Goal: Task Accomplishment & Management: Manage account settings

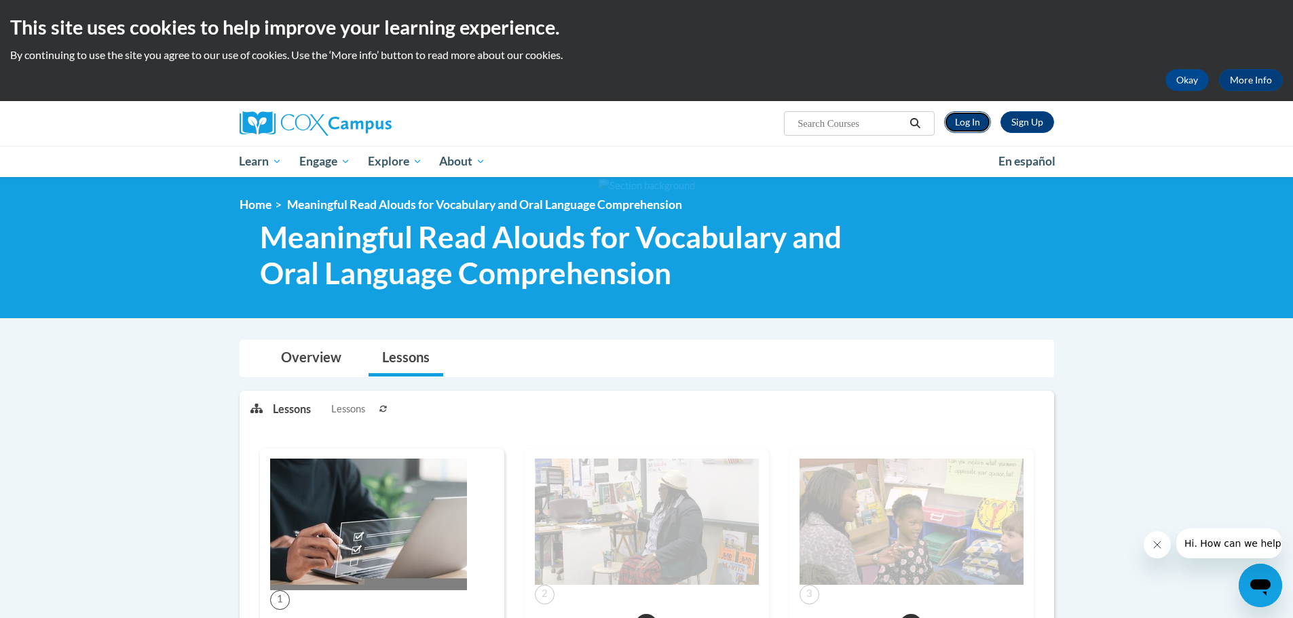
click at [974, 131] on link "Log In" at bounding box center [967, 122] width 47 height 22
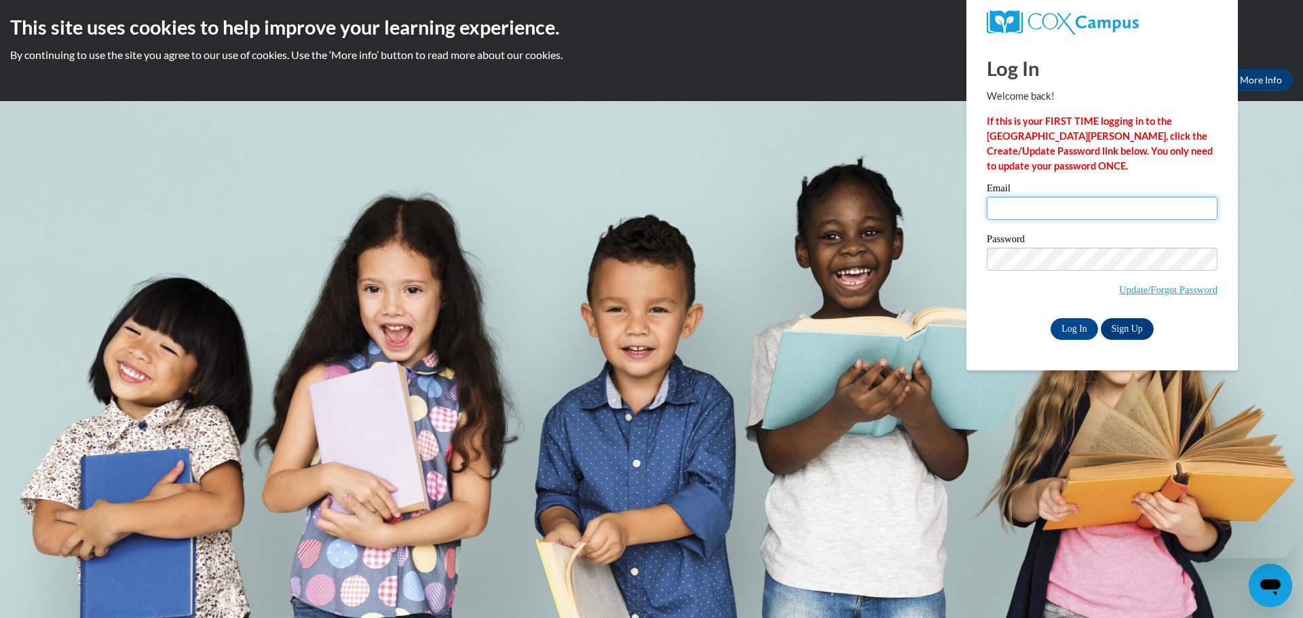
click at [1041, 204] on input "Email" at bounding box center [1102, 208] width 231 height 23
type input "ryan.sandberg@salem.k12.wi.us"
click at [1062, 272] on span "Update/Forgot Password" at bounding box center [1102, 276] width 231 height 56
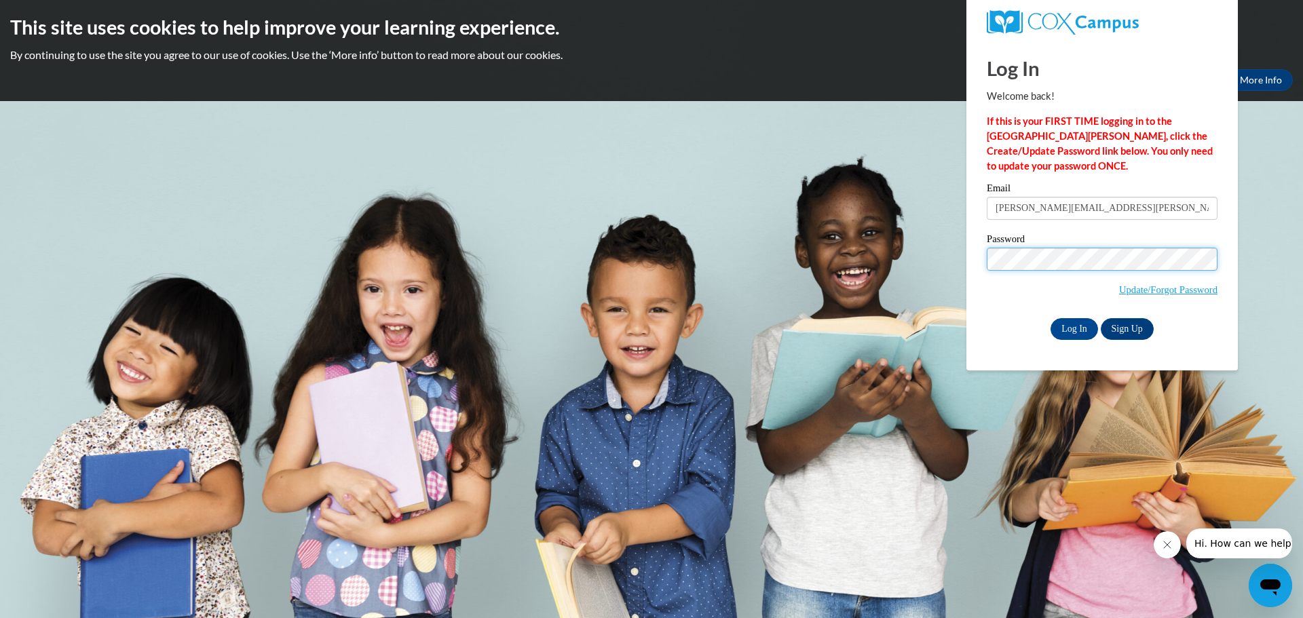
click at [1051, 318] on input "Log In" at bounding box center [1075, 329] width 48 height 22
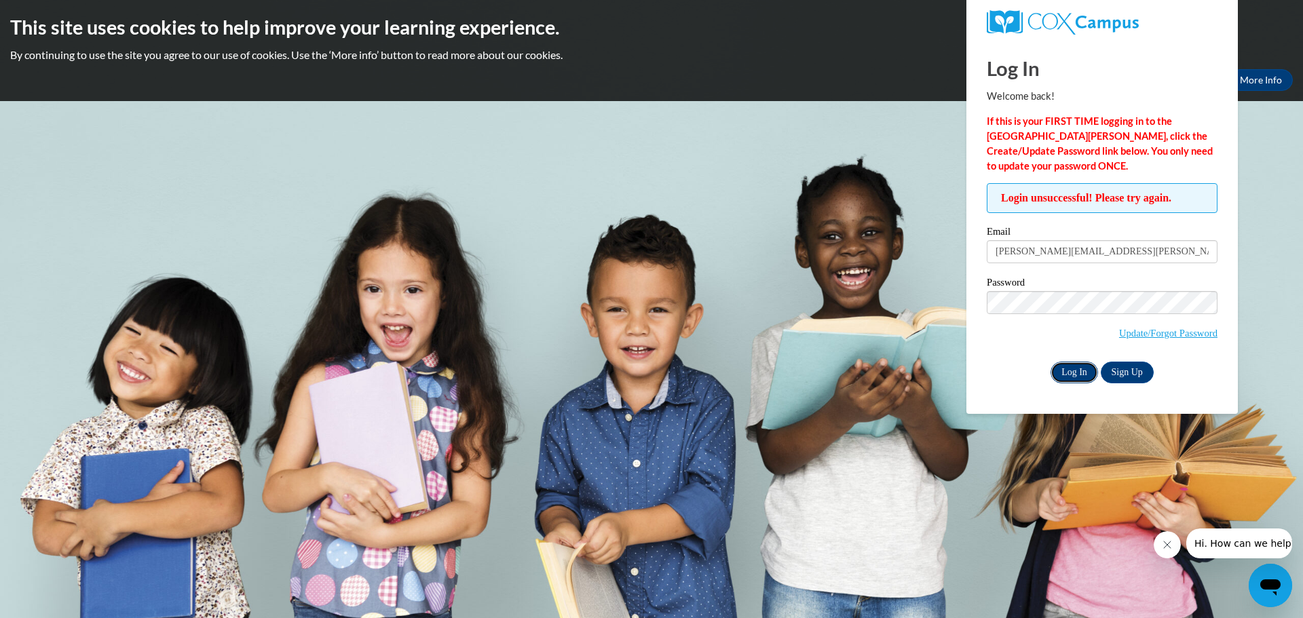
click at [1060, 366] on input "Log In" at bounding box center [1075, 373] width 48 height 22
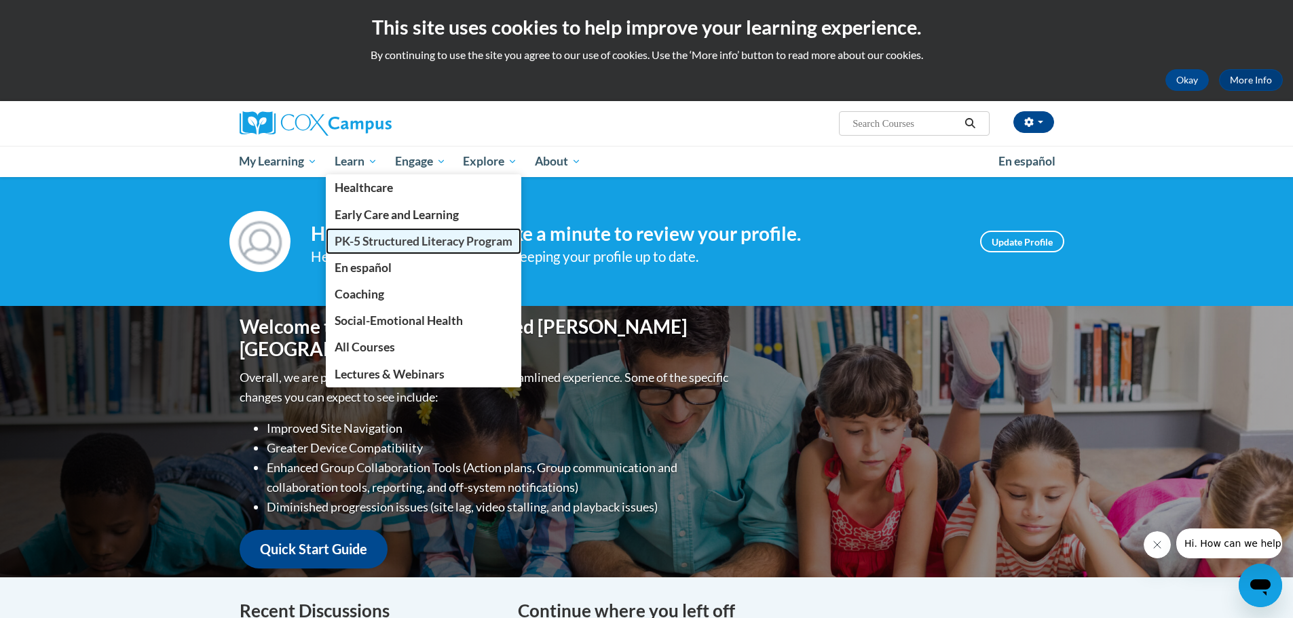
click at [400, 243] on span "PK-5 Structured Literacy Program" at bounding box center [424, 241] width 178 height 14
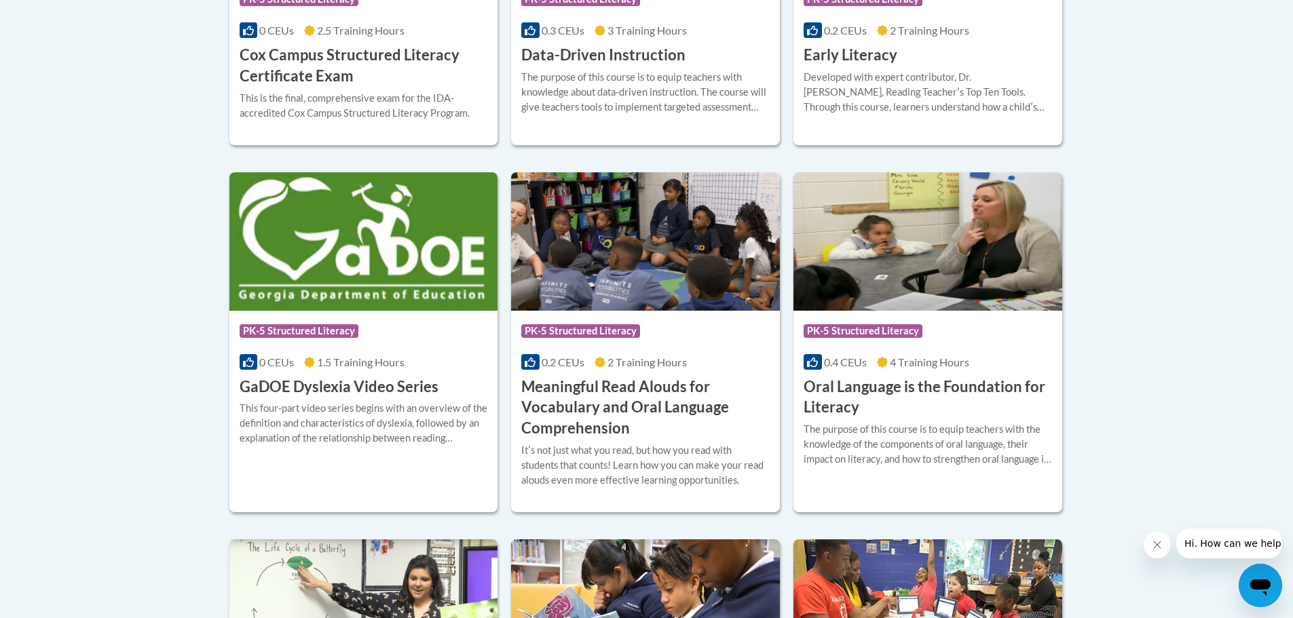
scroll to position [812, 0]
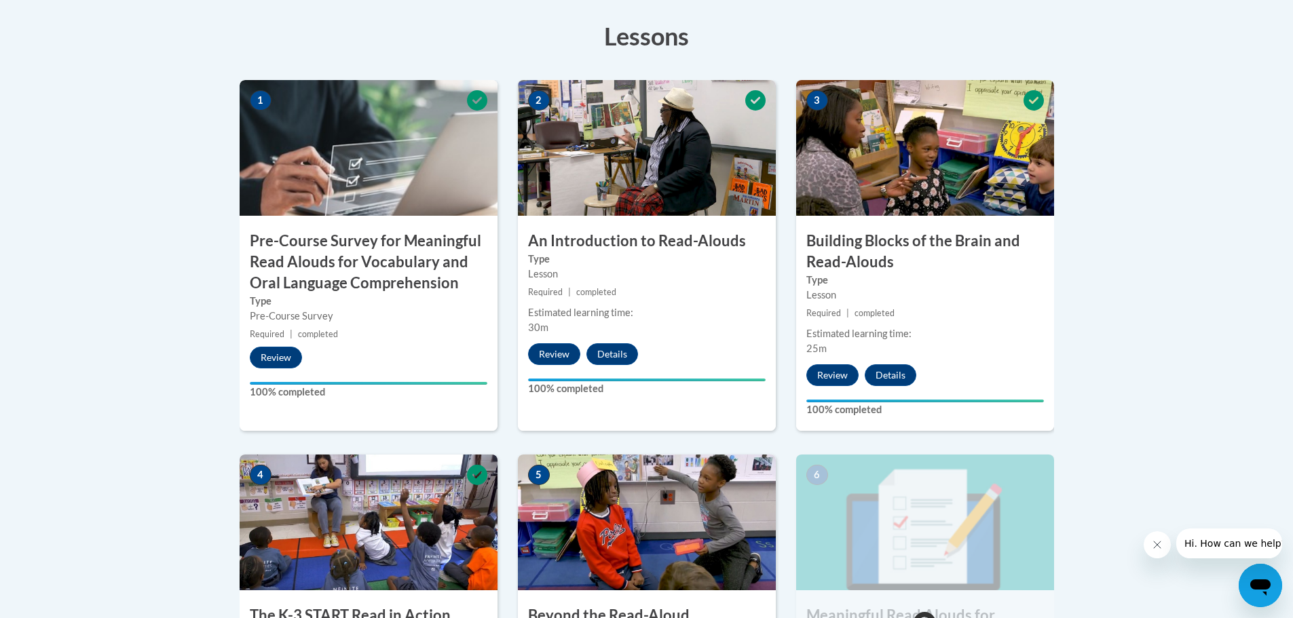
scroll to position [68, 0]
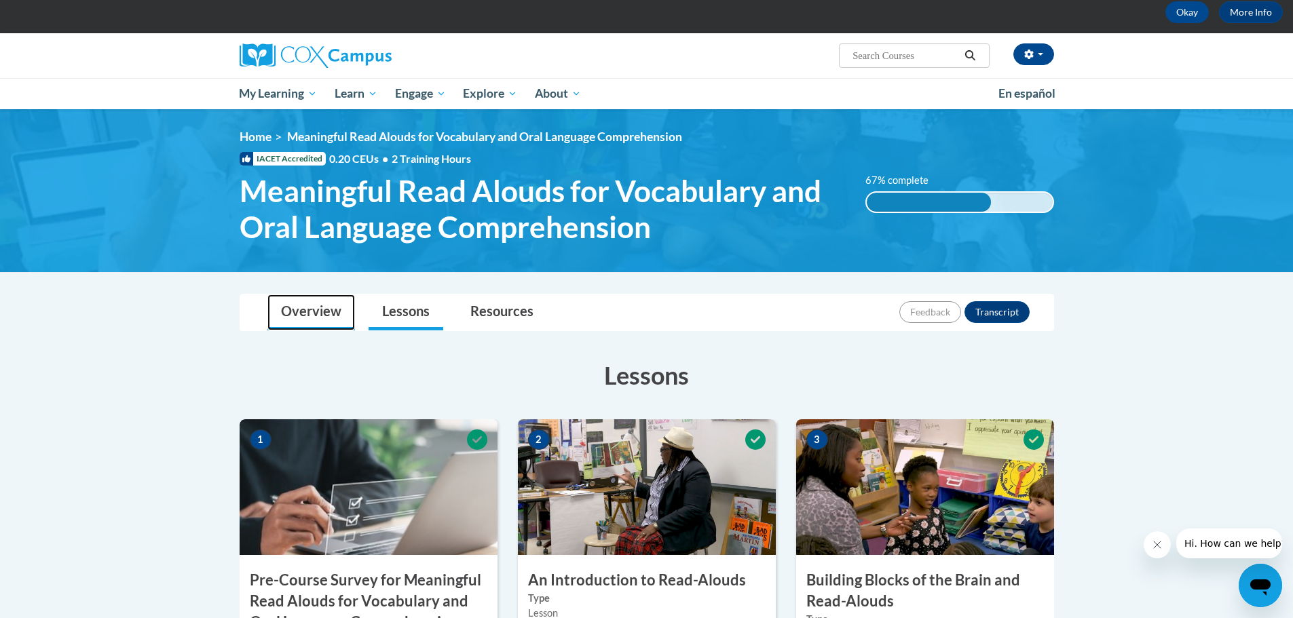
click at [330, 316] on link "Overview" at bounding box center [311, 313] width 88 height 36
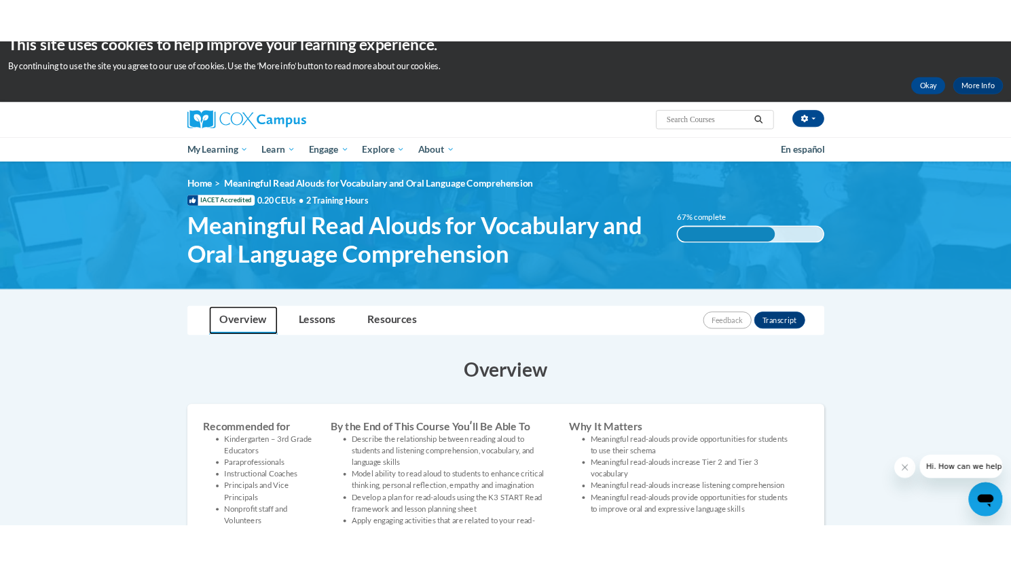
scroll to position [0, 0]
